Goal: Information Seeking & Learning: Learn about a topic

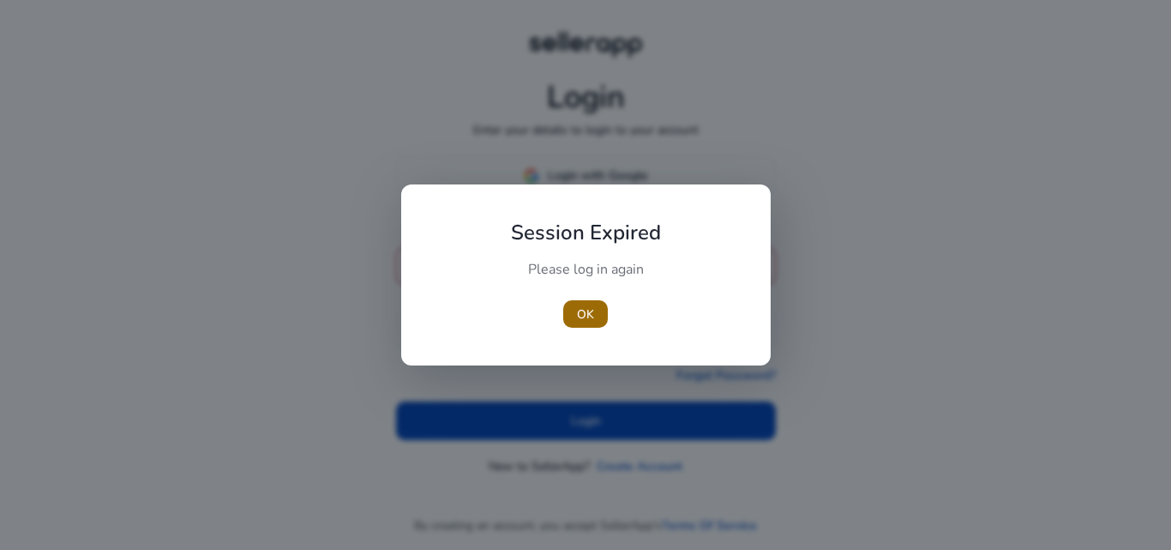
type input "**********"
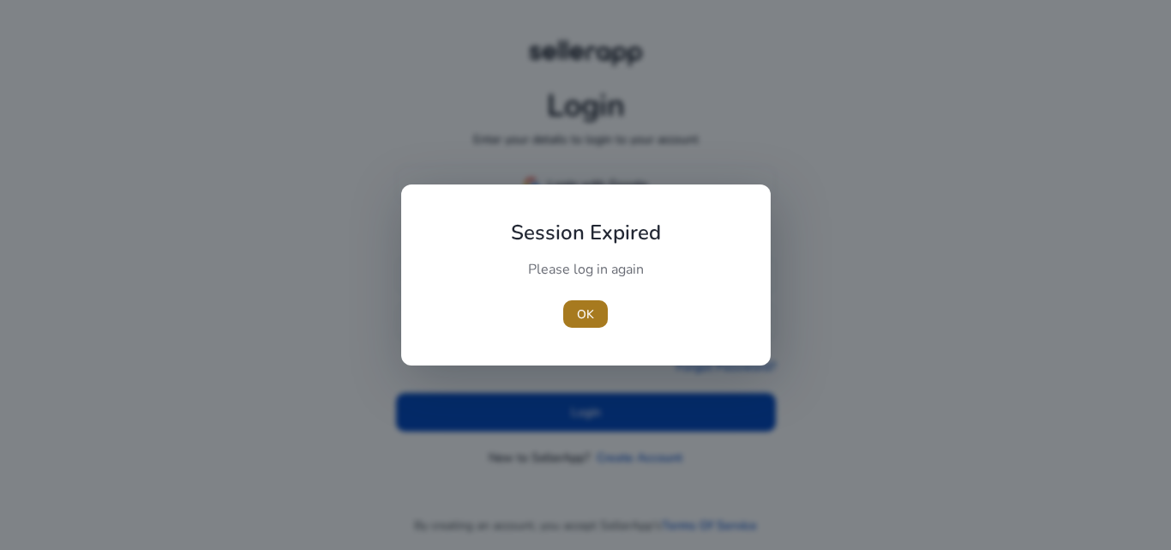
click at [577, 310] on span "OK" at bounding box center [585, 314] width 17 height 18
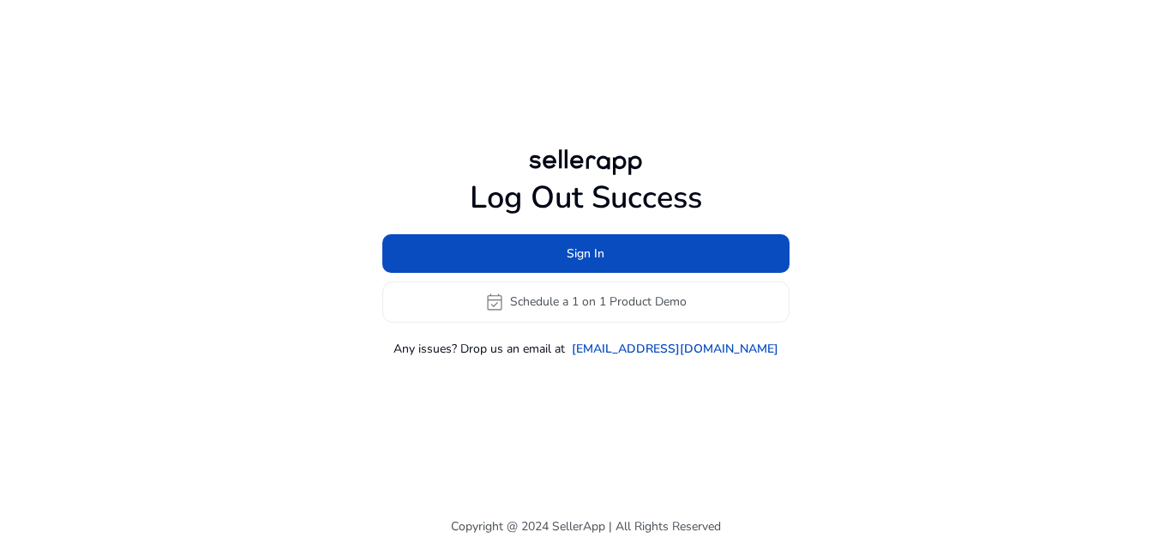
click at [550, 406] on div "Log Out Success Sign In event_available Schedule a 1 on 1 Product Demo Any issu…" at bounding box center [586, 251] width 986 height 502
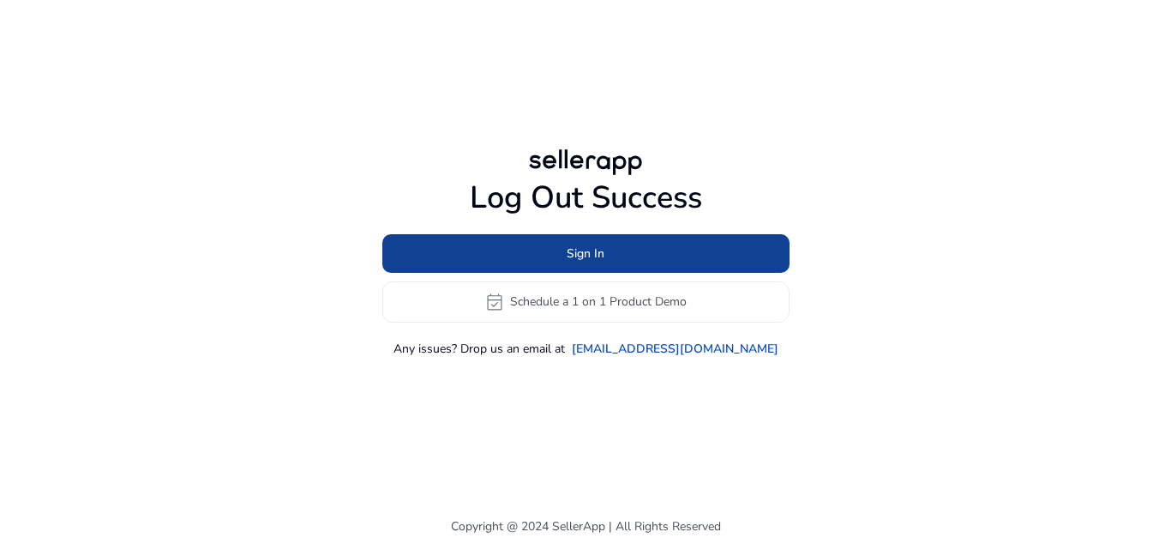
click at [558, 261] on span at bounding box center [585, 252] width 407 height 41
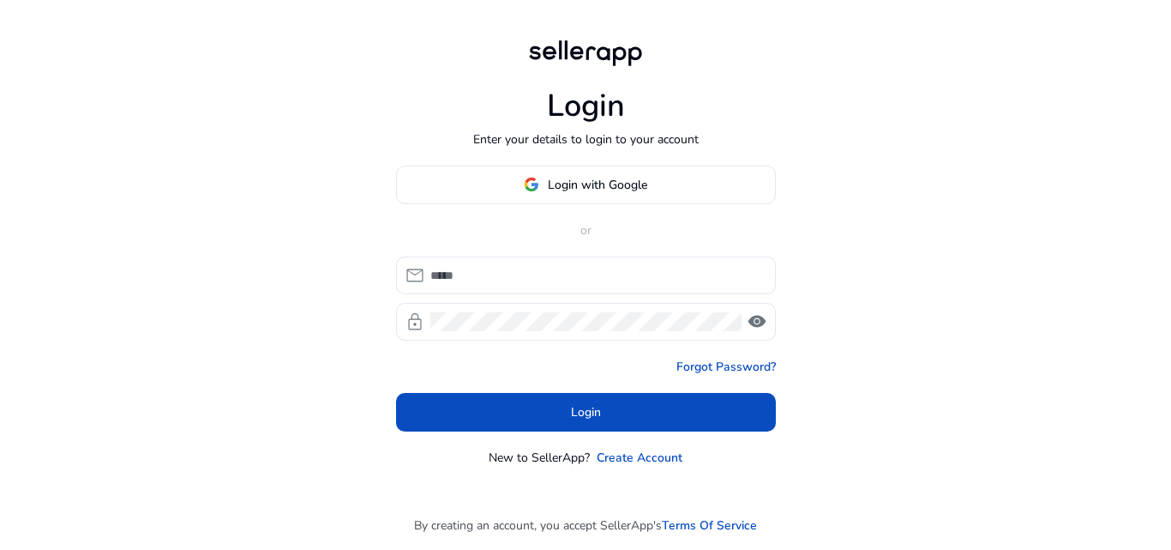
type input "**********"
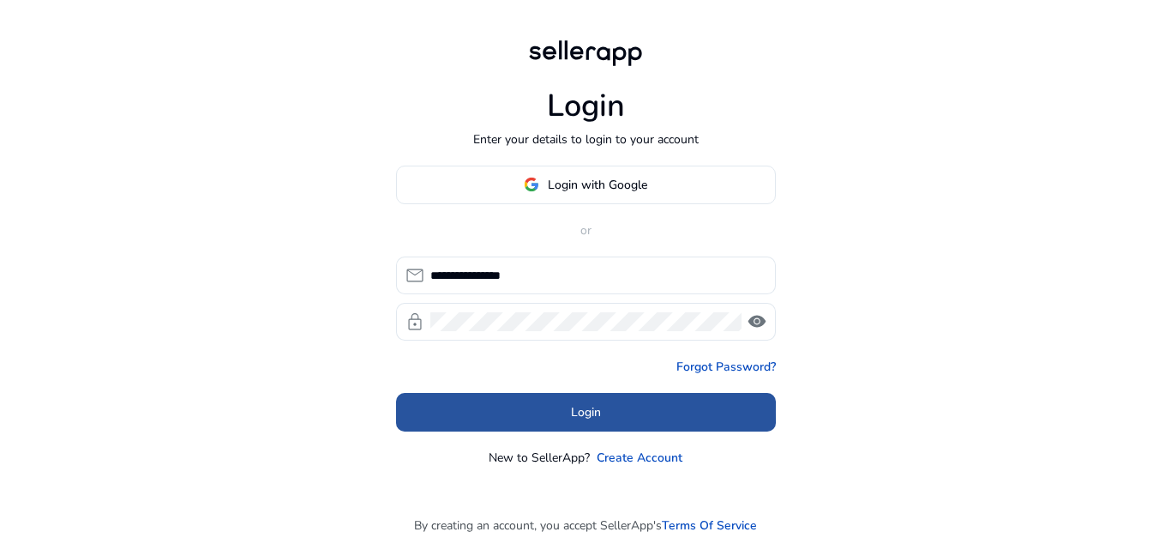
click at [517, 411] on span at bounding box center [586, 411] width 380 height 41
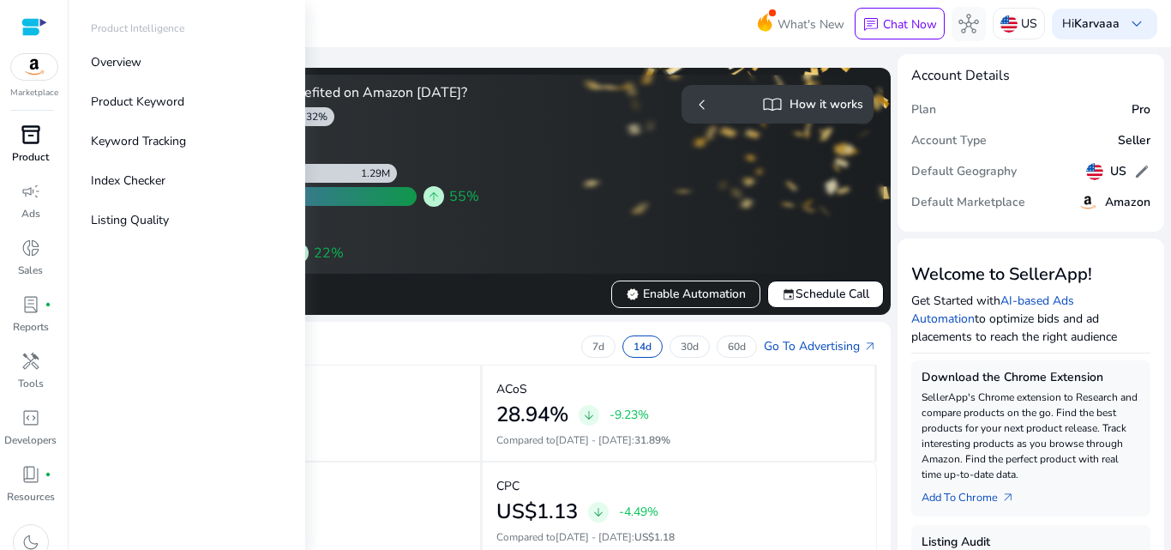
click at [25, 153] on p "Product" at bounding box center [30, 156] width 37 height 15
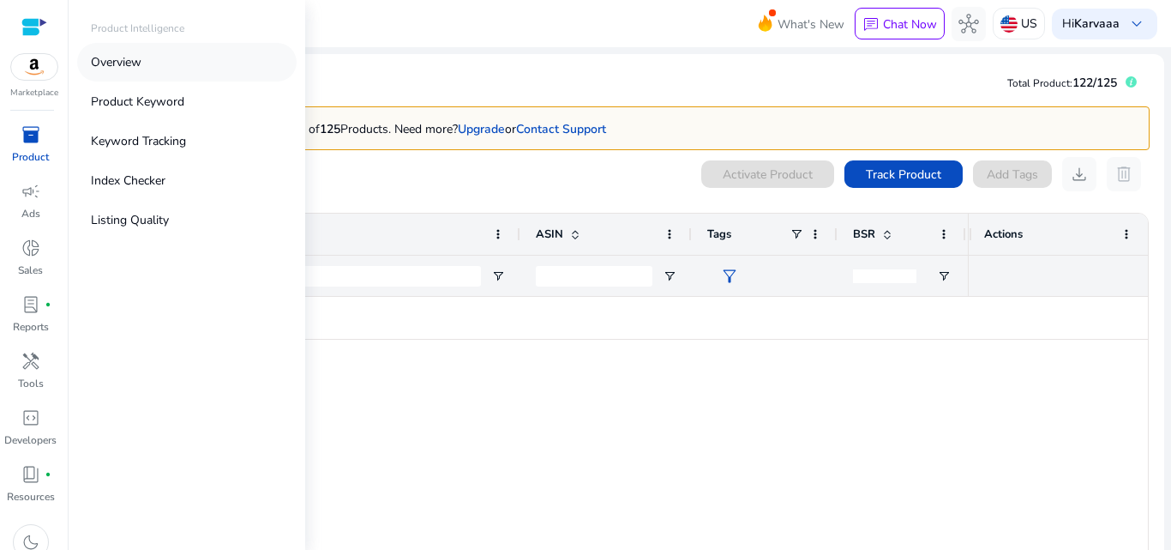
click at [176, 73] on link "Overview" at bounding box center [186, 62] width 219 height 39
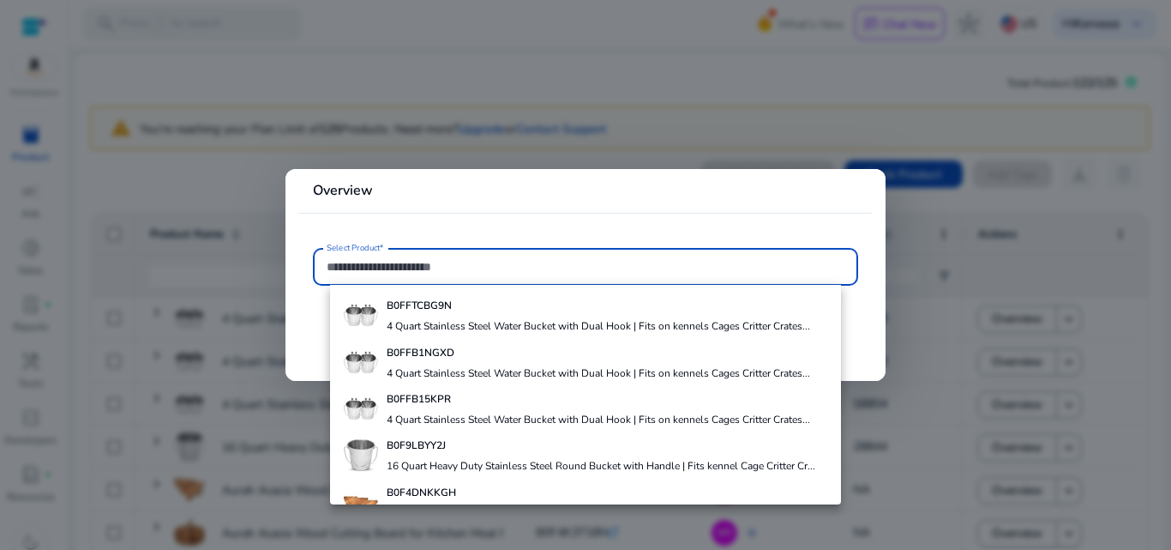
click at [450, 270] on input "Select Product*" at bounding box center [586, 266] width 518 height 19
click at [353, 109] on div at bounding box center [585, 275] width 1171 height 550
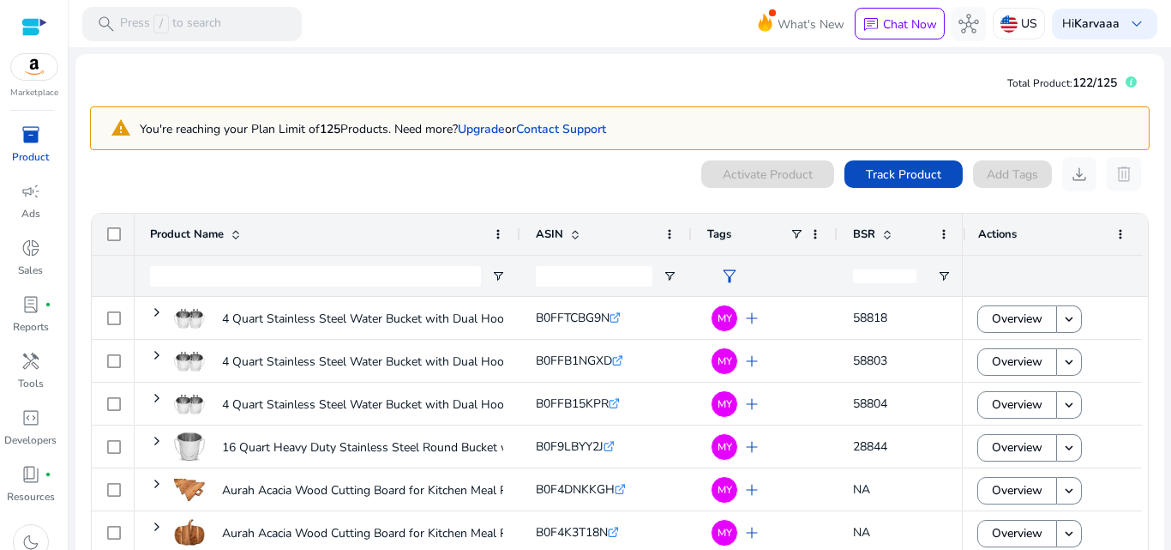
click at [30, 26] on div at bounding box center [34, 27] width 26 height 20
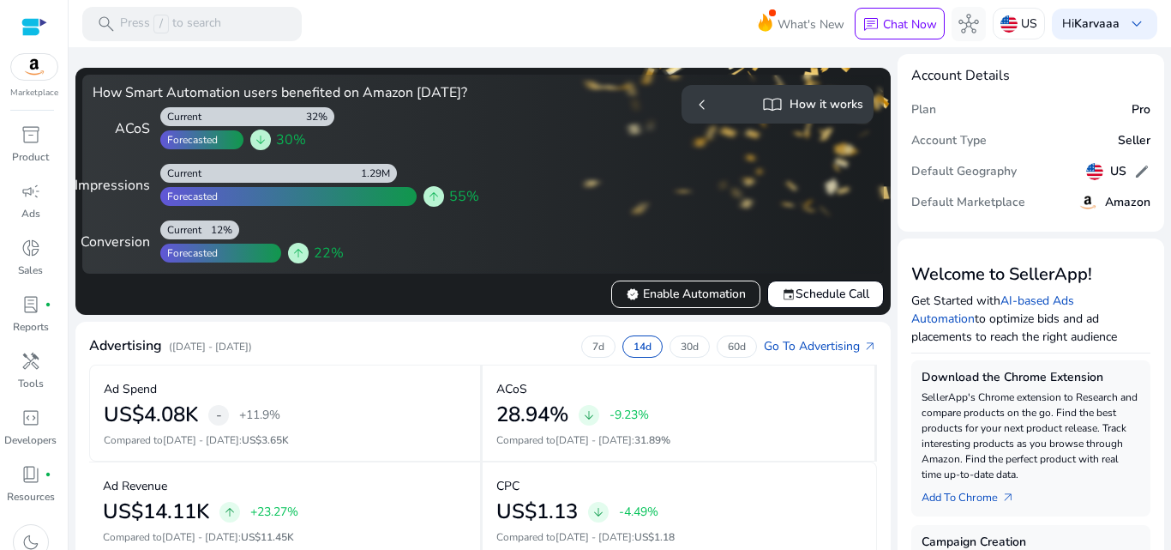
scroll to position [481, 0]
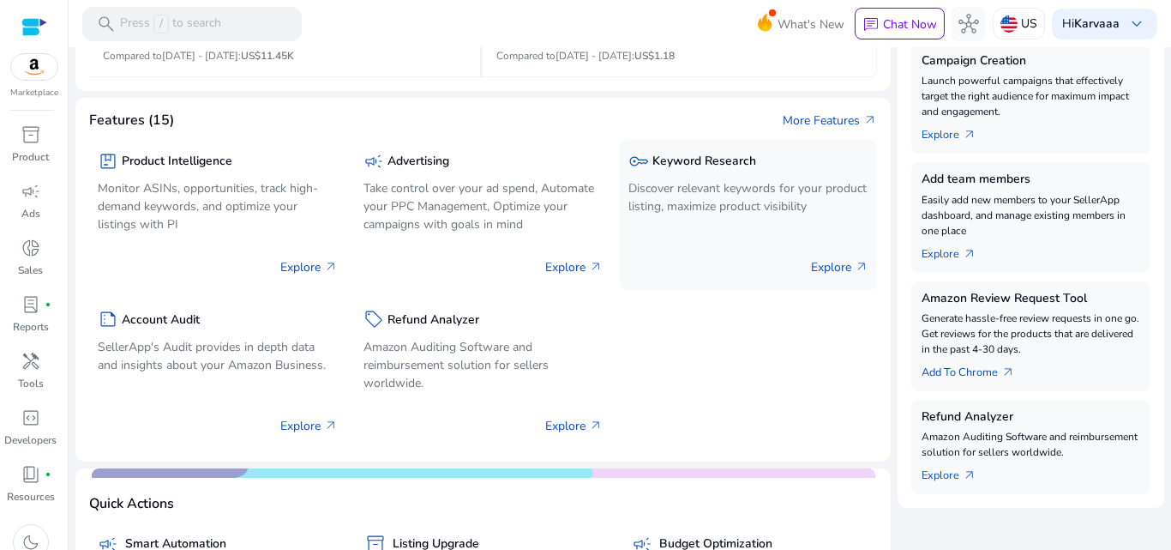
click at [737, 251] on div "key Keyword Research Discover relevant keywords for your product listing, maxim…" at bounding box center [748, 215] width 257 height 150
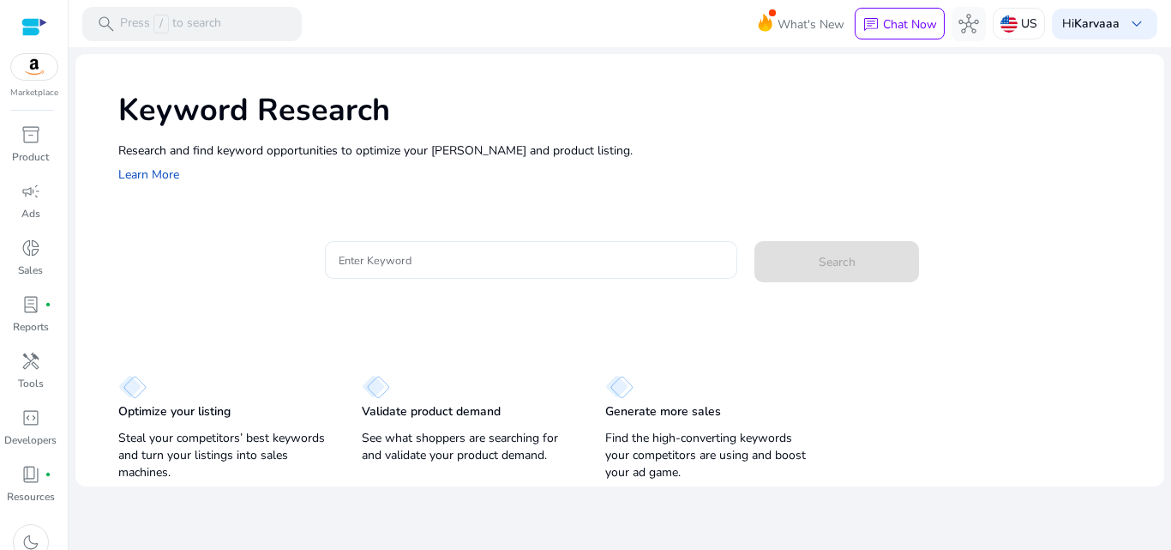
click at [611, 262] on input "Enter Keyword" at bounding box center [532, 259] width 386 height 19
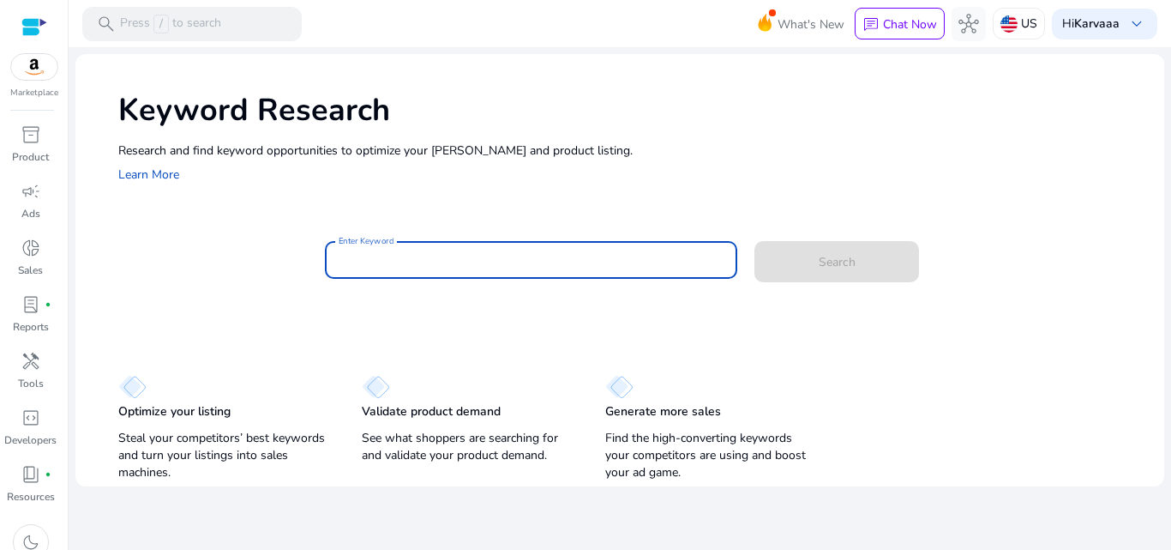
paste input "**********"
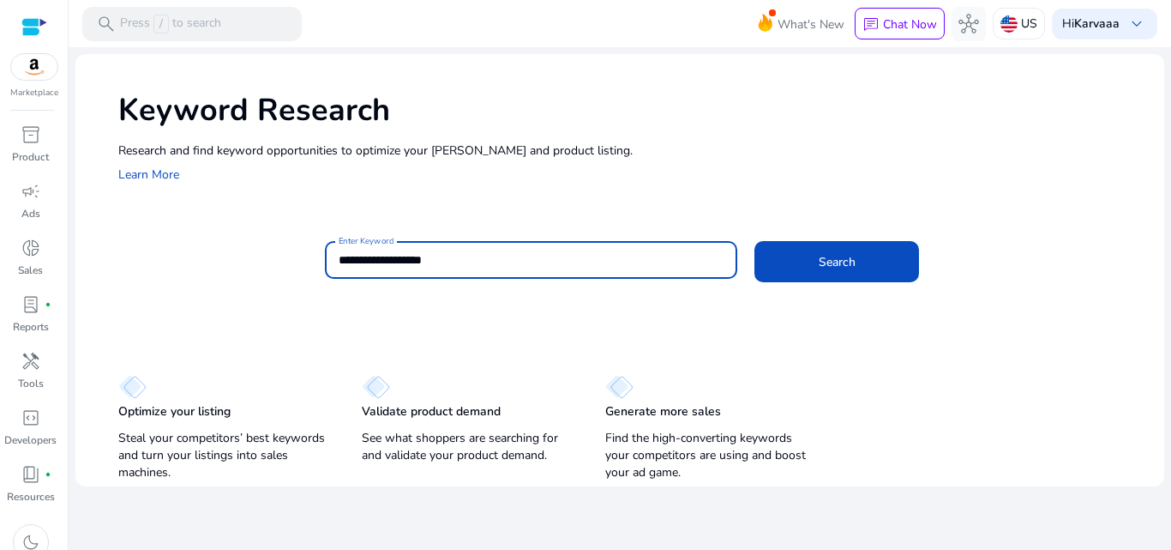
type input "**********"
click at [754, 241] on button "Search" at bounding box center [836, 261] width 165 height 41
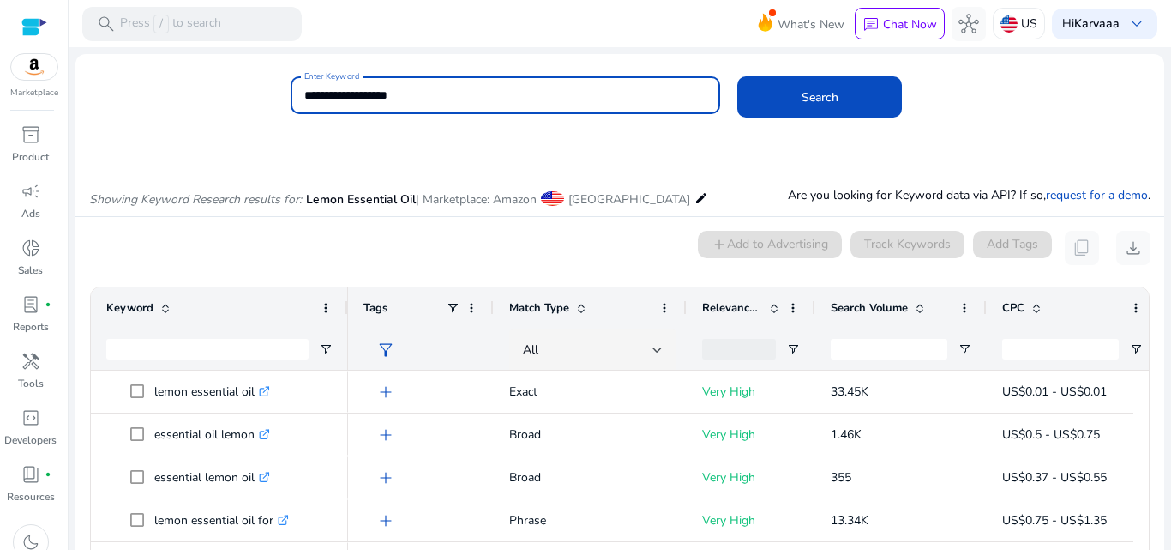
scroll to position [146, 0]
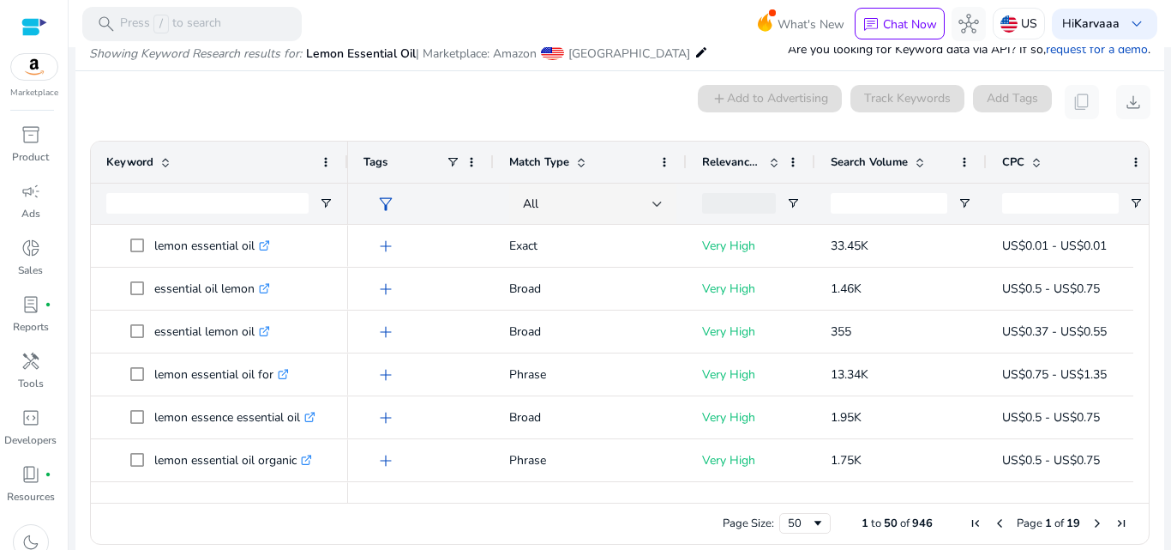
click at [836, 156] on span "Search Volume" at bounding box center [869, 161] width 77 height 15
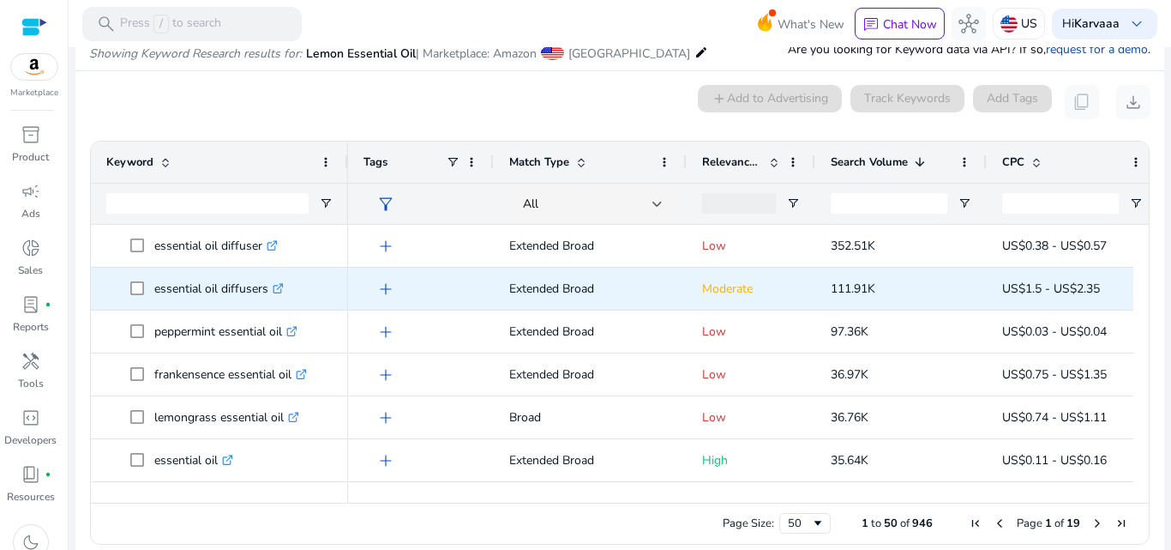
click at [250, 285] on p "essential oil diffusers .st0{fill:#2c8af8}" at bounding box center [218, 288] width 129 height 35
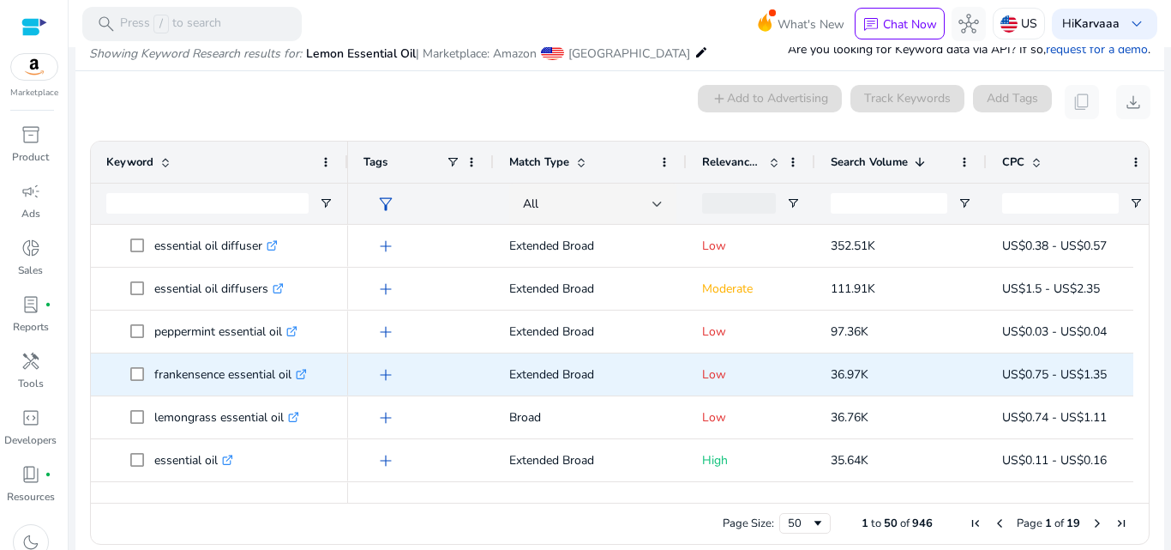
click at [165, 387] on p "frankensence essential oil .st0{fill:#2c8af8}" at bounding box center [230, 374] width 153 height 35
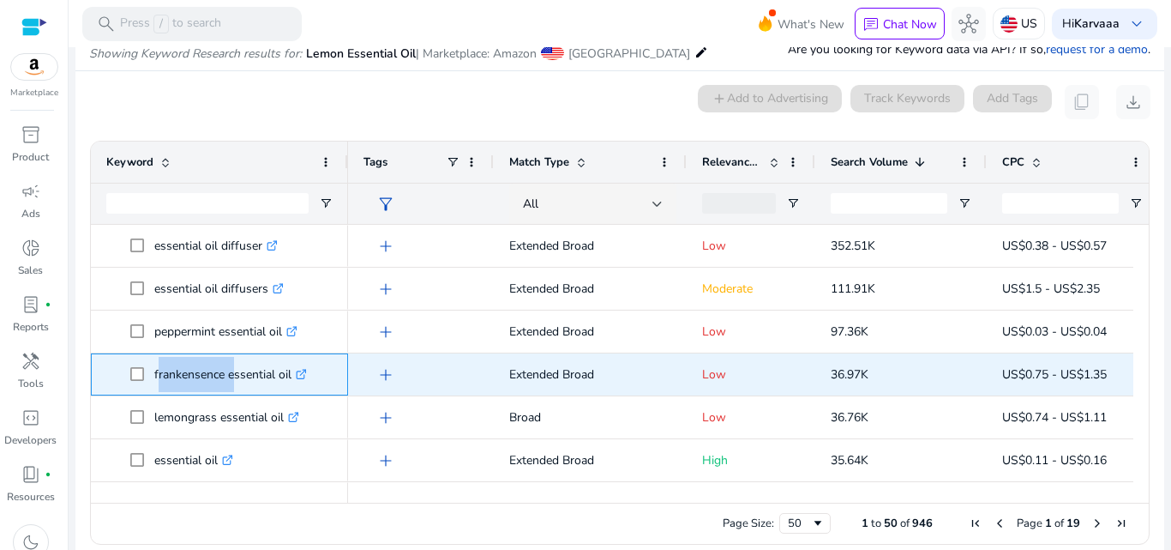
click at [165, 387] on p "frankensence essential oil .st0{fill:#2c8af8}" at bounding box center [230, 374] width 153 height 35
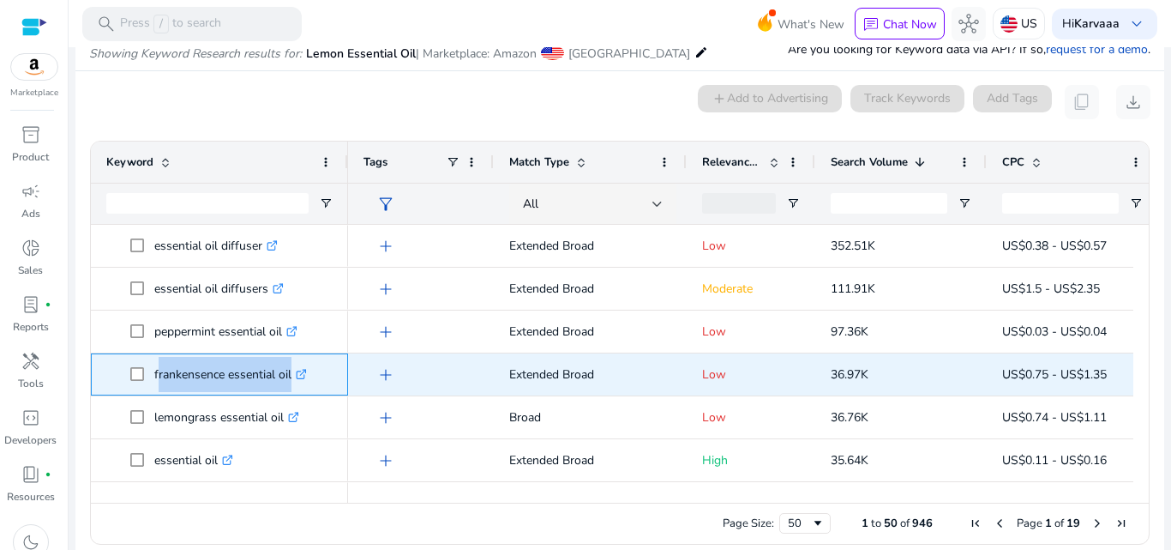
click at [165, 387] on p "frankensence essential oil .st0{fill:#2c8af8}" at bounding box center [230, 374] width 153 height 35
